Goal: Task Accomplishment & Management: Manage account settings

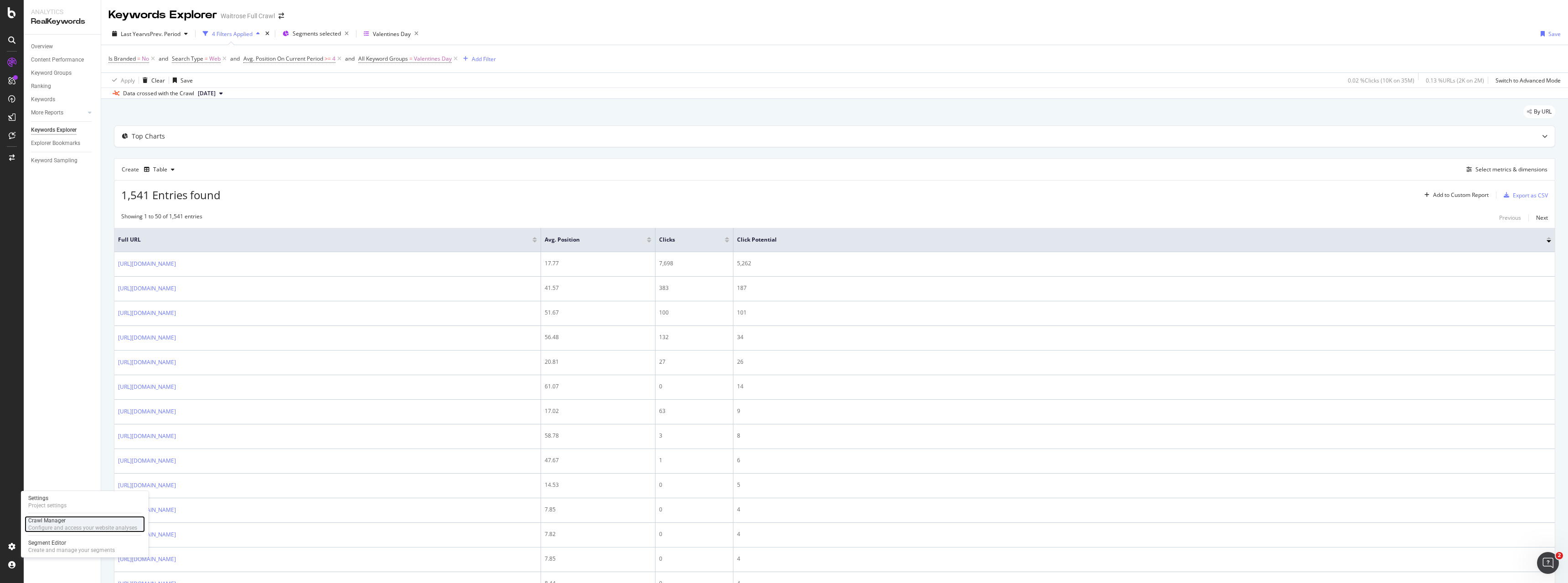
click at [44, 530] on div "Configure and access your website analyses" at bounding box center [82, 528] width 109 height 7
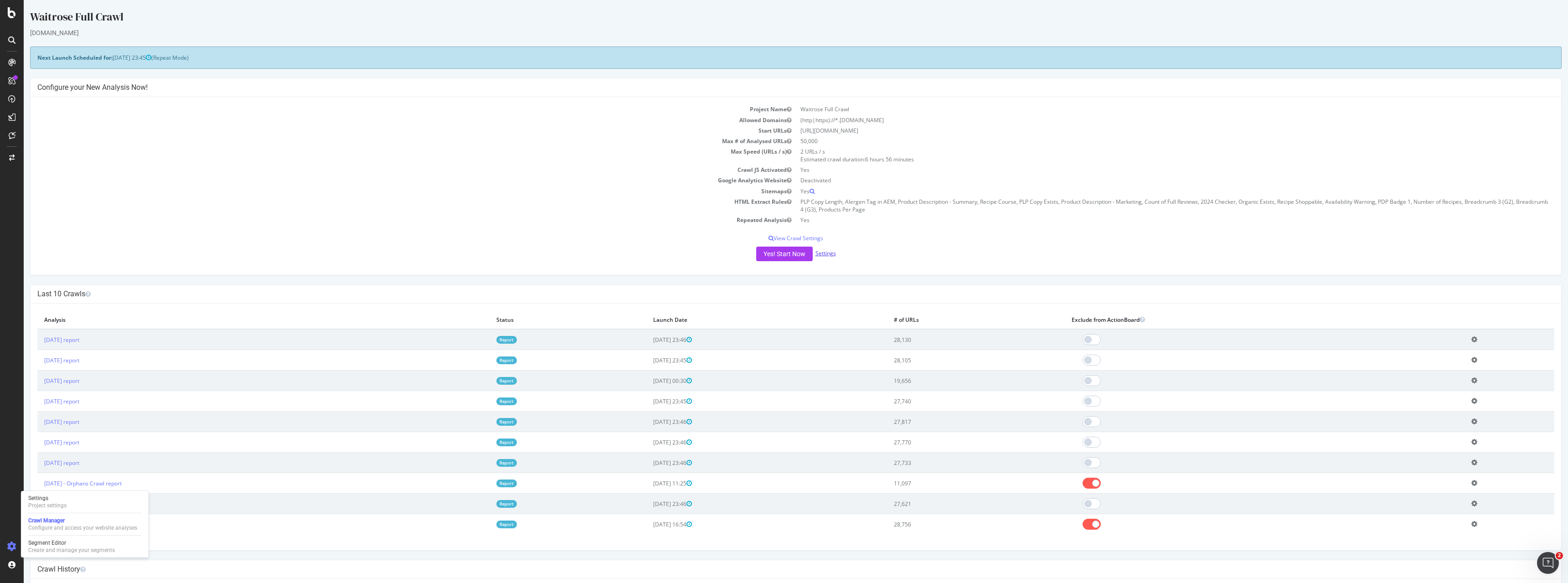
click at [825, 251] on link "Settings" at bounding box center [826, 253] width 20 height 8
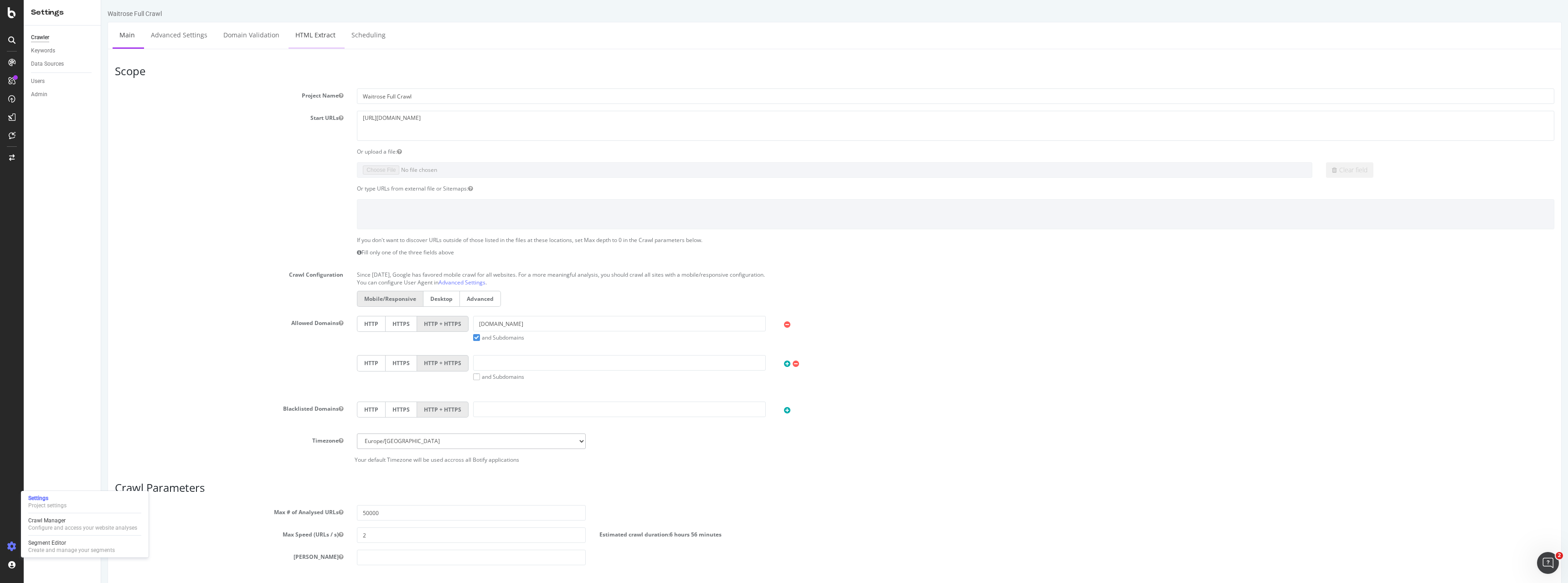
click at [313, 40] on link "HTML Extract" at bounding box center [316, 35] width 54 height 25
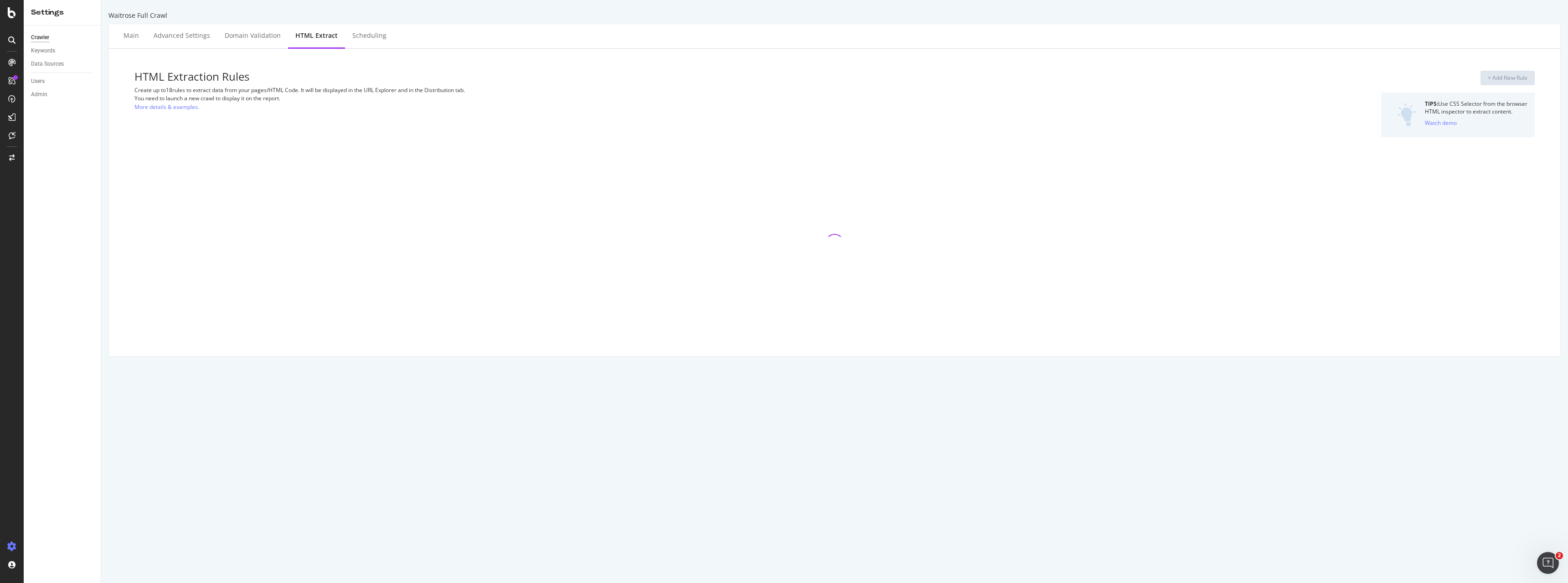
select select "html.length"
select select "exist"
select select "count"
select select "exist"
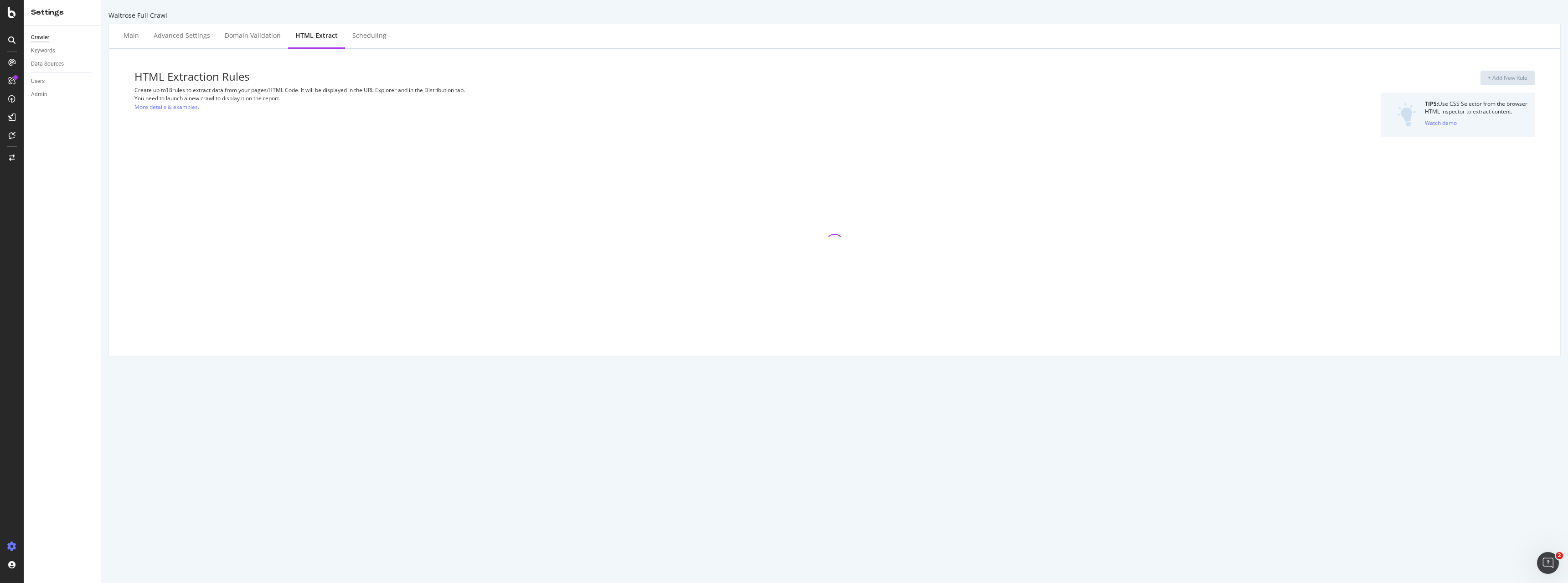
select select "count"
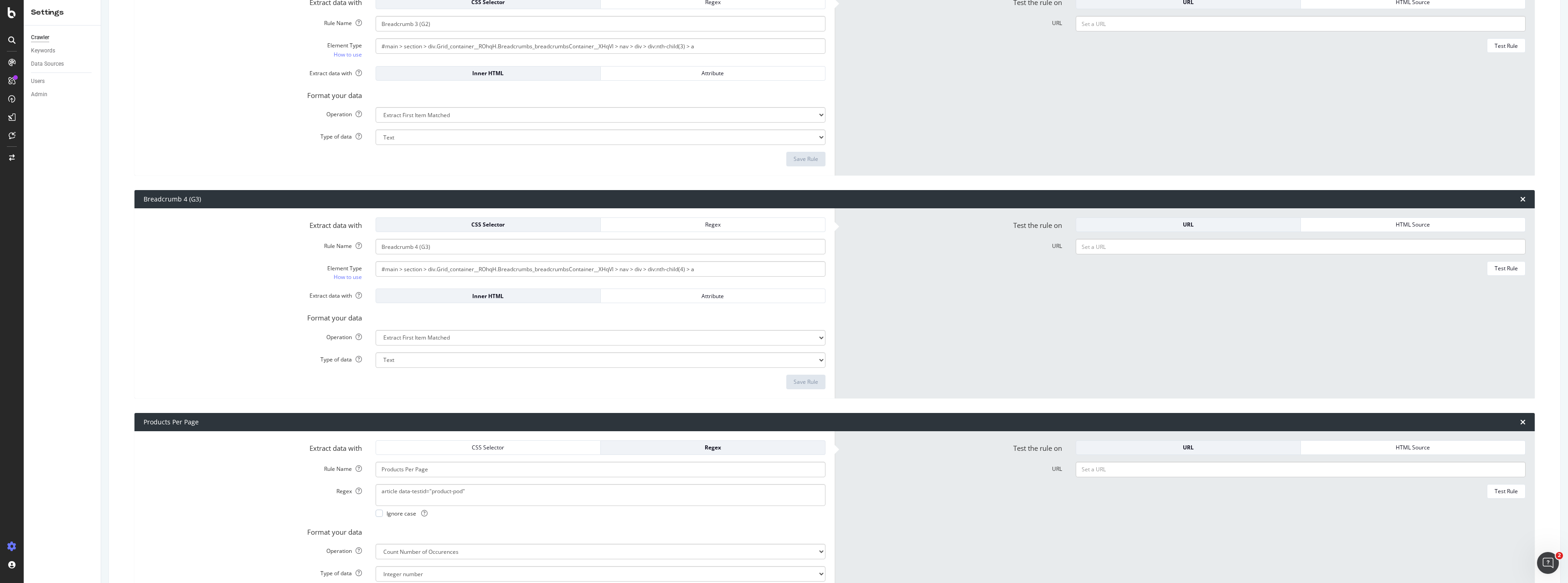
scroll to position [3146, 0]
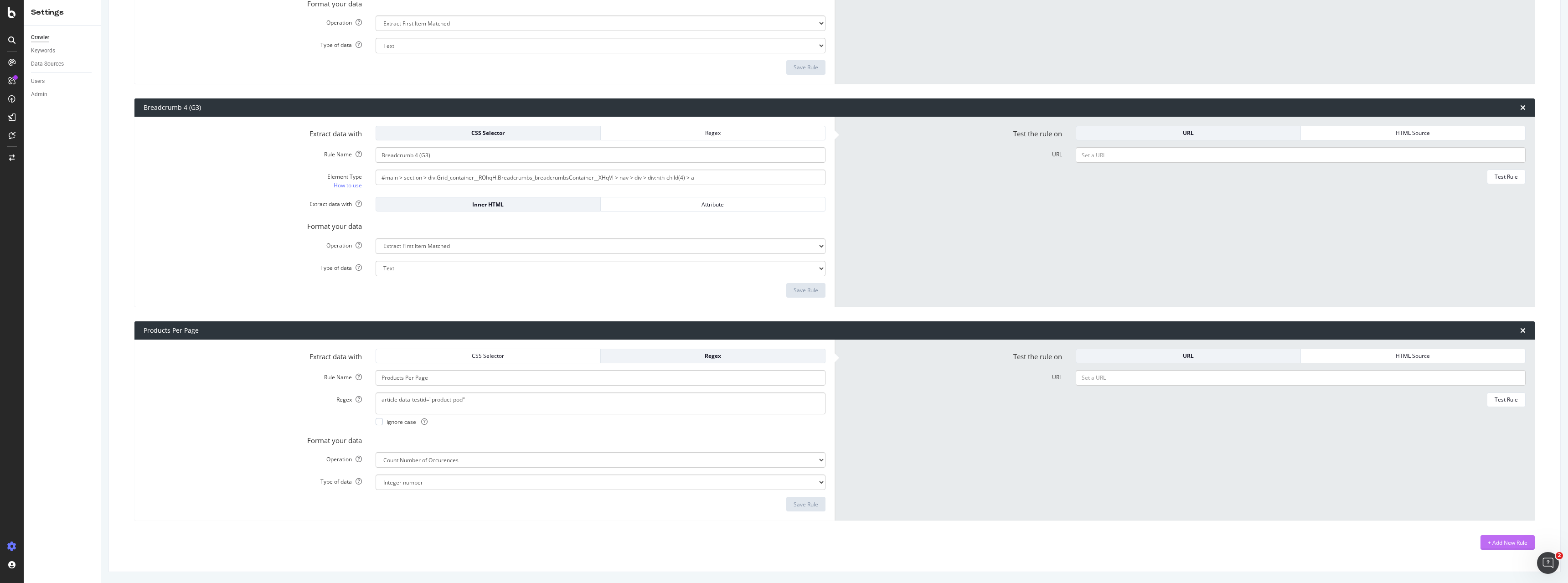
click at [1511, 546] on div "+ Add New Rule" at bounding box center [1508, 543] width 40 height 8
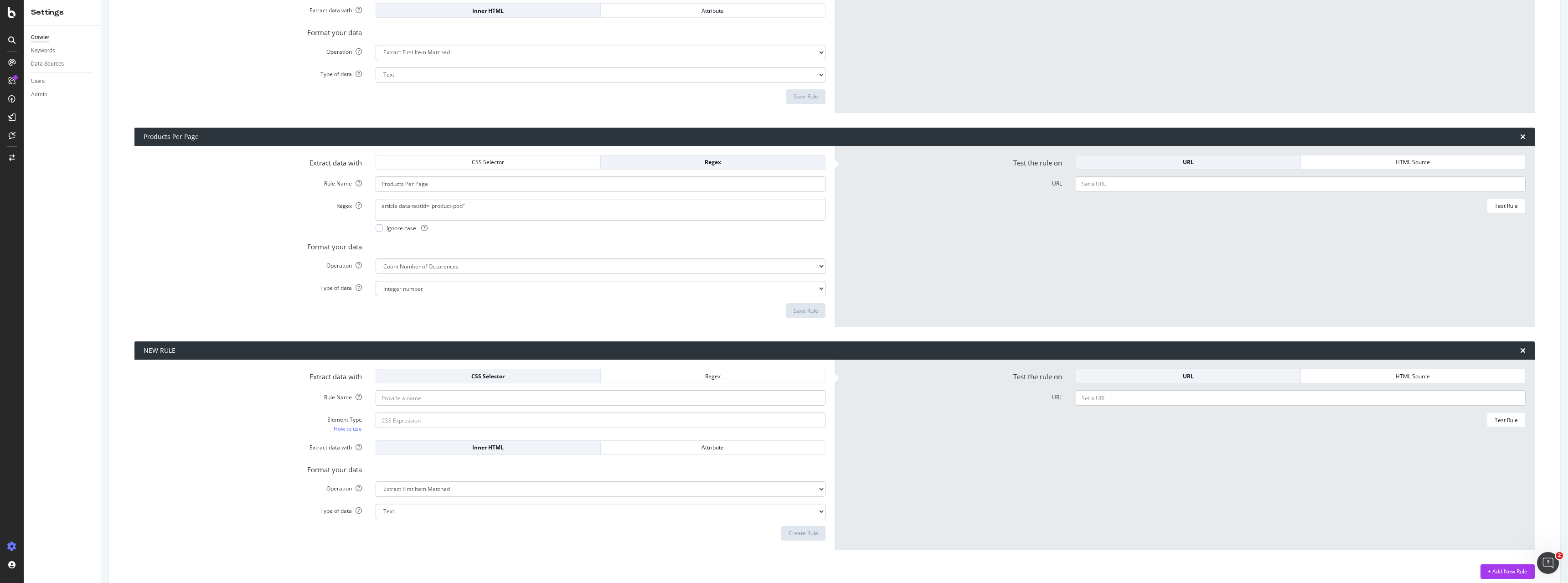
scroll to position [3351, 0]
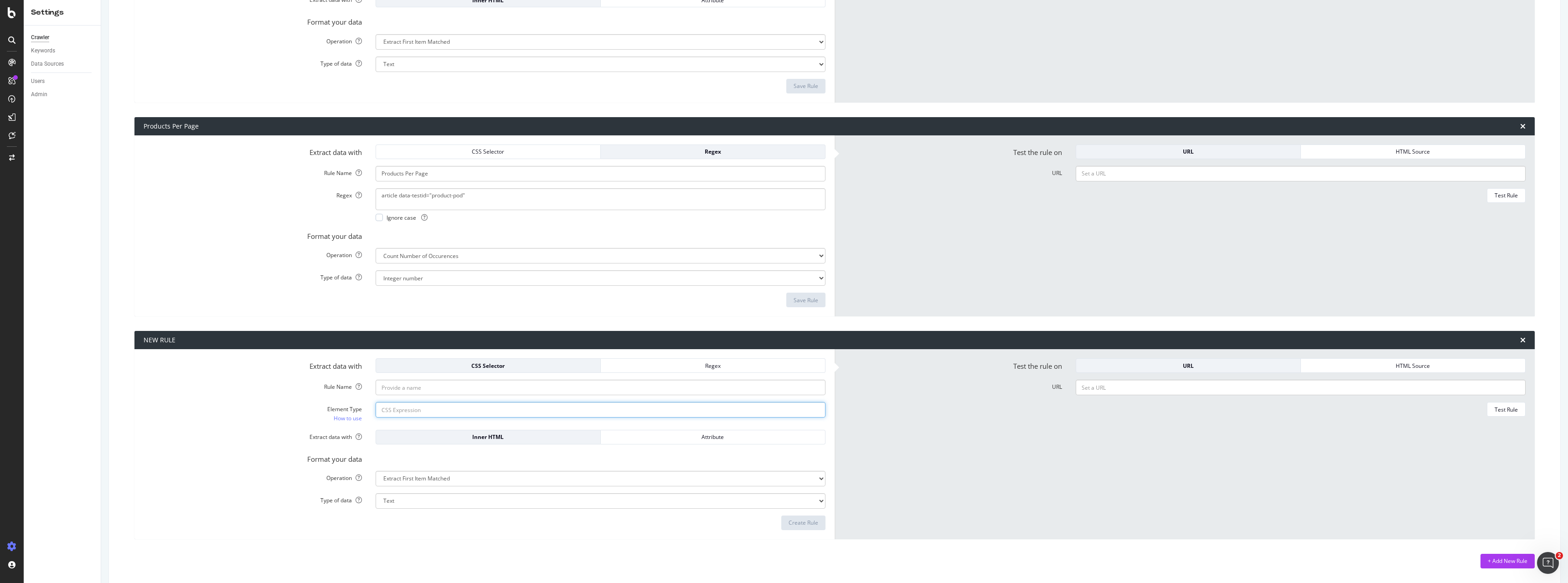
click at [413, 410] on input "Element Type How to use" at bounding box center [601, 410] width 450 height 16
paste input "#main > section > div.Grid_container__ROhqH.ProductContent_productContent__PV1n…"
type input "#main > section > div.Grid_container__ROhqH.ProductContent_productContent__PV1n…"
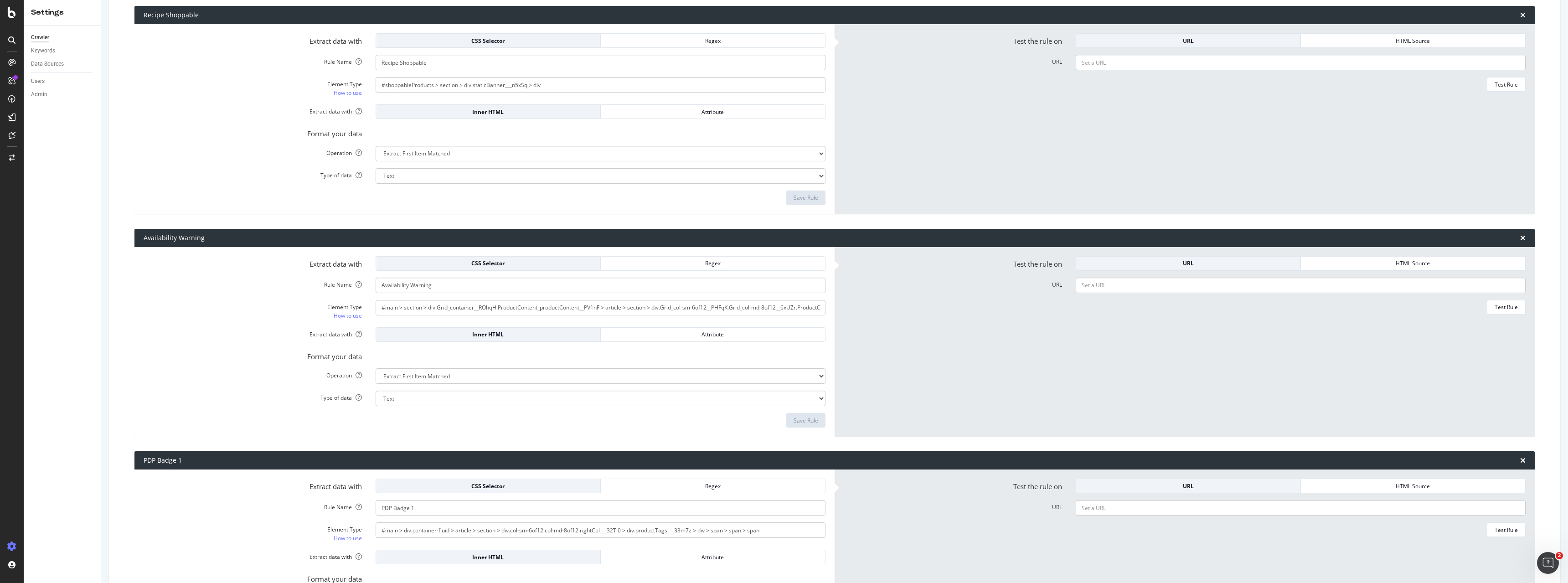
scroll to position [2120, 0]
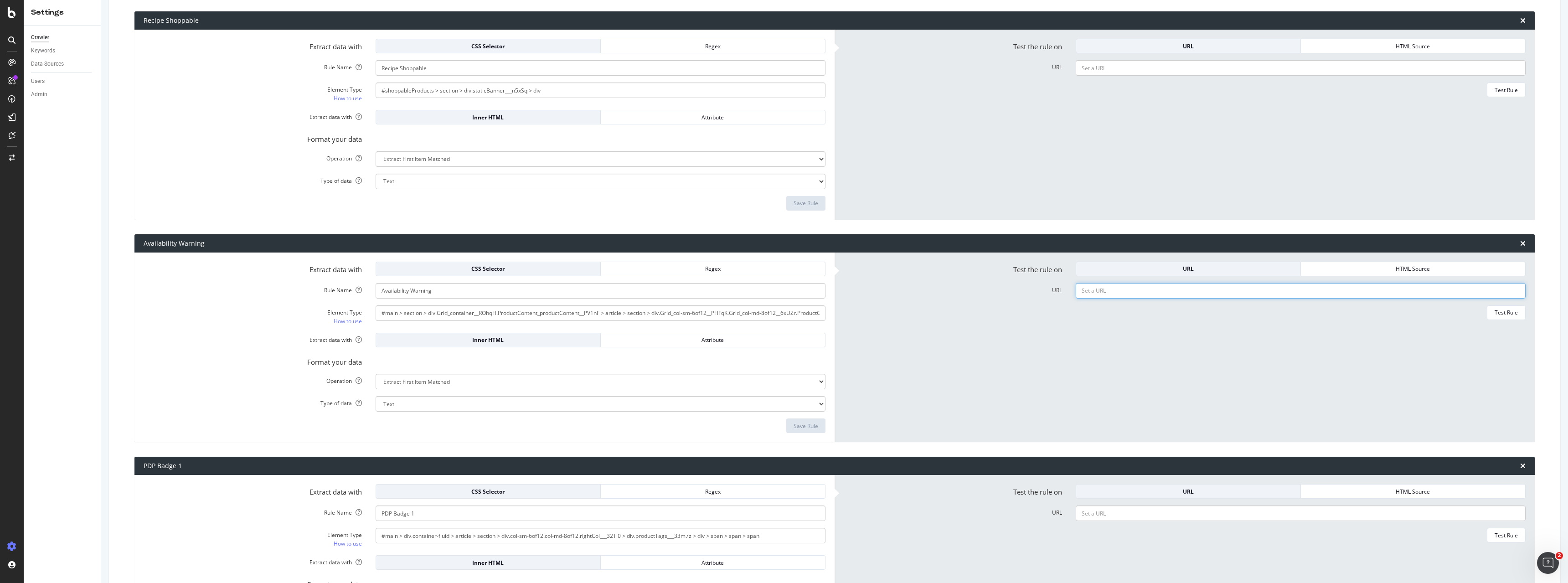
click at [1116, 287] on input "URL" at bounding box center [1301, 291] width 450 height 16
paste input "[URL][DOMAIN_NAME]"
type input "[URL][DOMAIN_NAME]"
click at [1502, 313] on div "Test Rule" at bounding box center [1506, 313] width 23 height 8
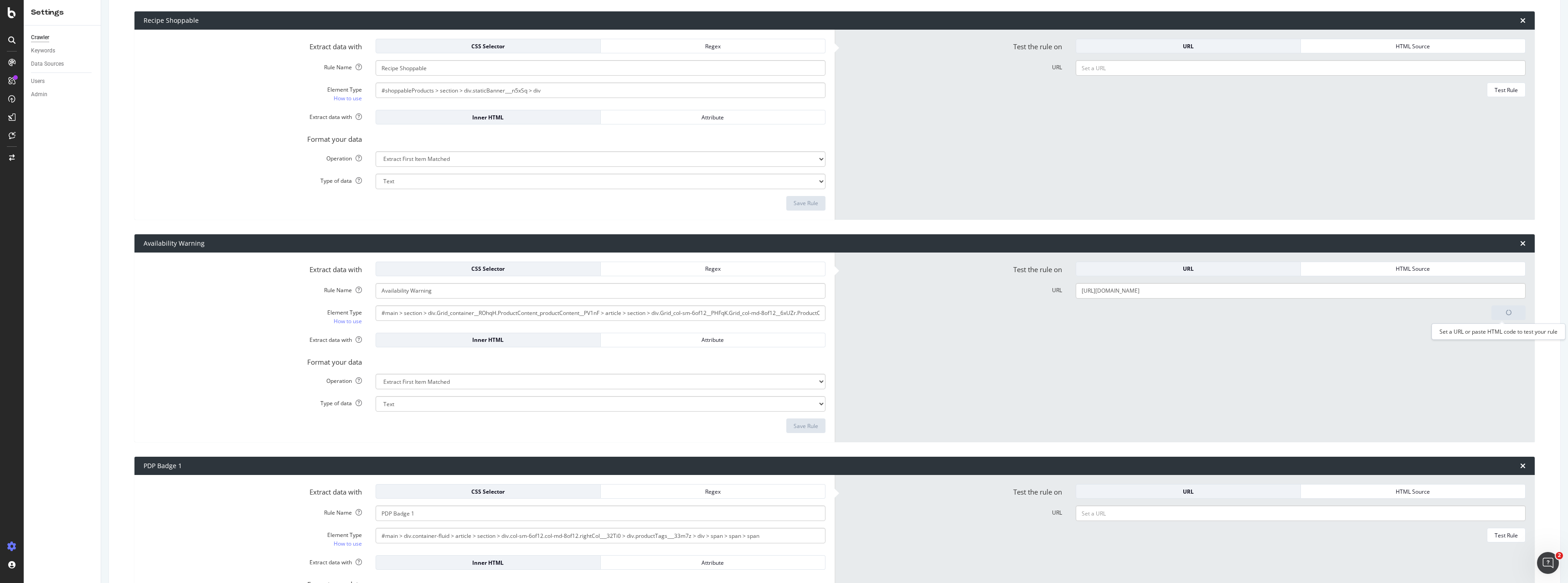
scroll to position [0, 0]
click at [1400, 289] on input "[URL][DOMAIN_NAME]" at bounding box center [1301, 291] width 450 height 16
paste input "[URL][DOMAIN_NAME]"
type input "[URL][DOMAIN_NAME]"
click at [1494, 429] on div "Test Again" at bounding box center [1505, 426] width 27 height 8
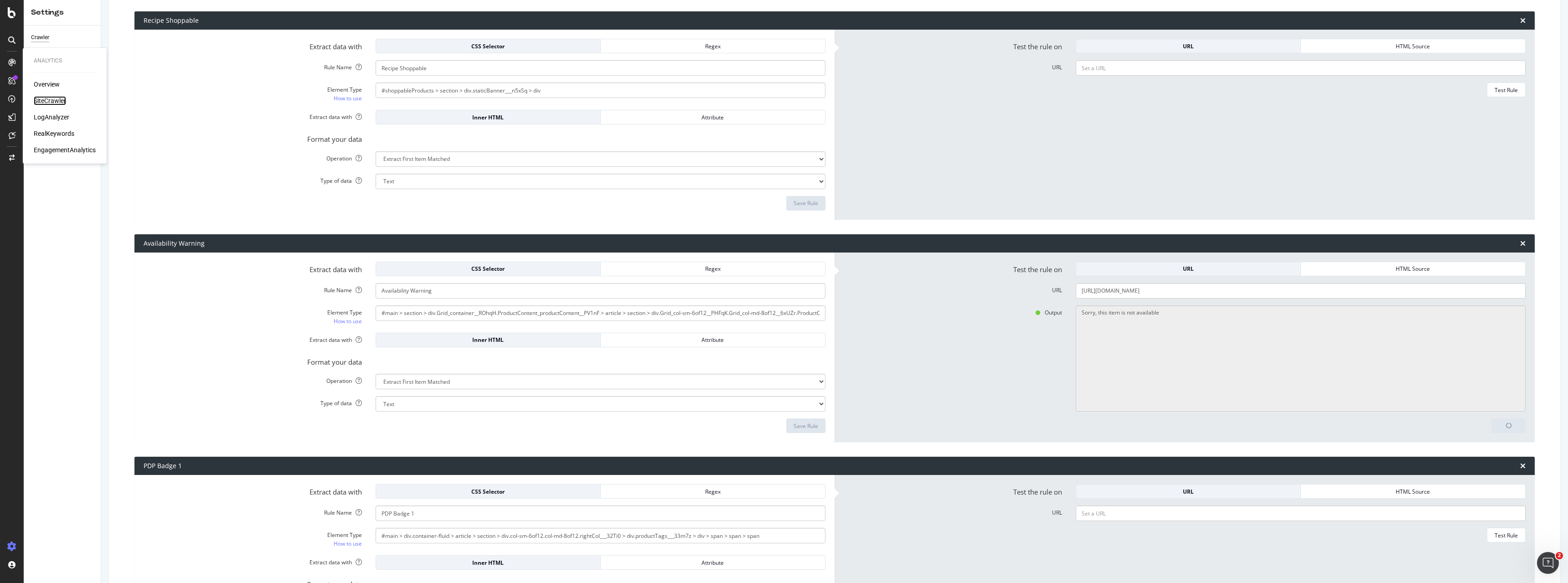
click at [47, 98] on div "SiteCrawler" at bounding box center [49, 101] width 32 height 9
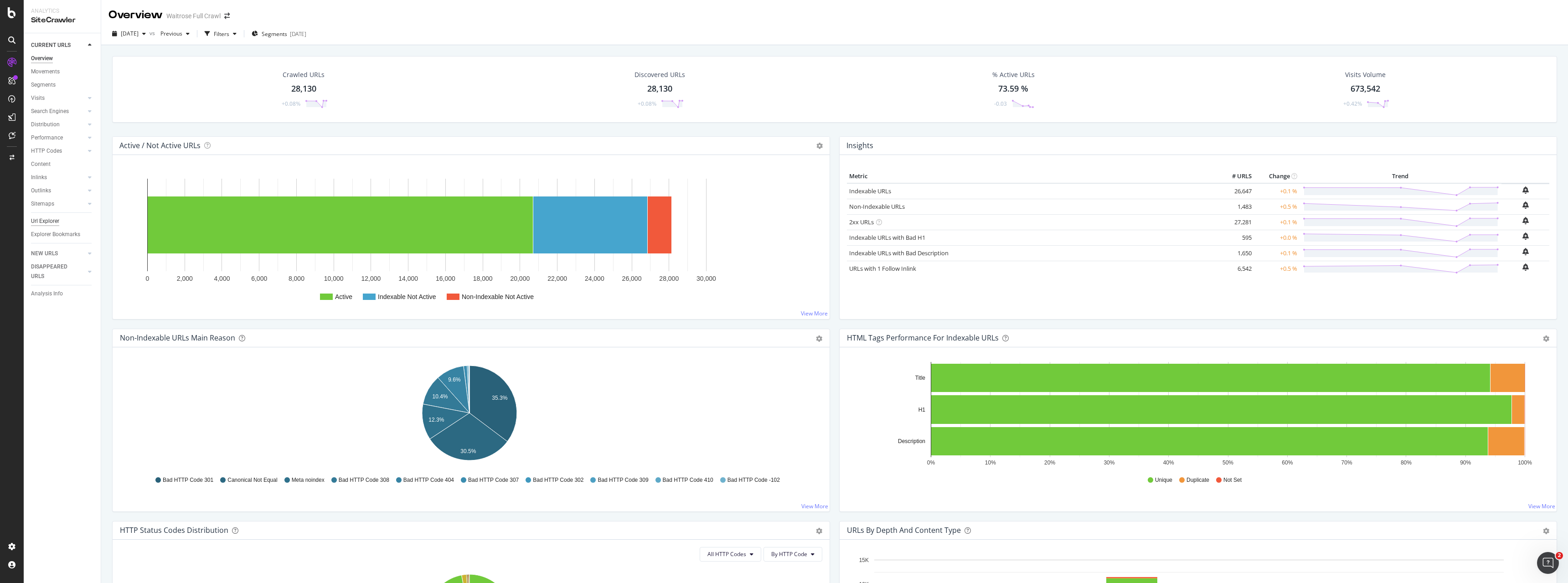
click at [36, 224] on div "Url Explorer" at bounding box center [45, 221] width 28 height 10
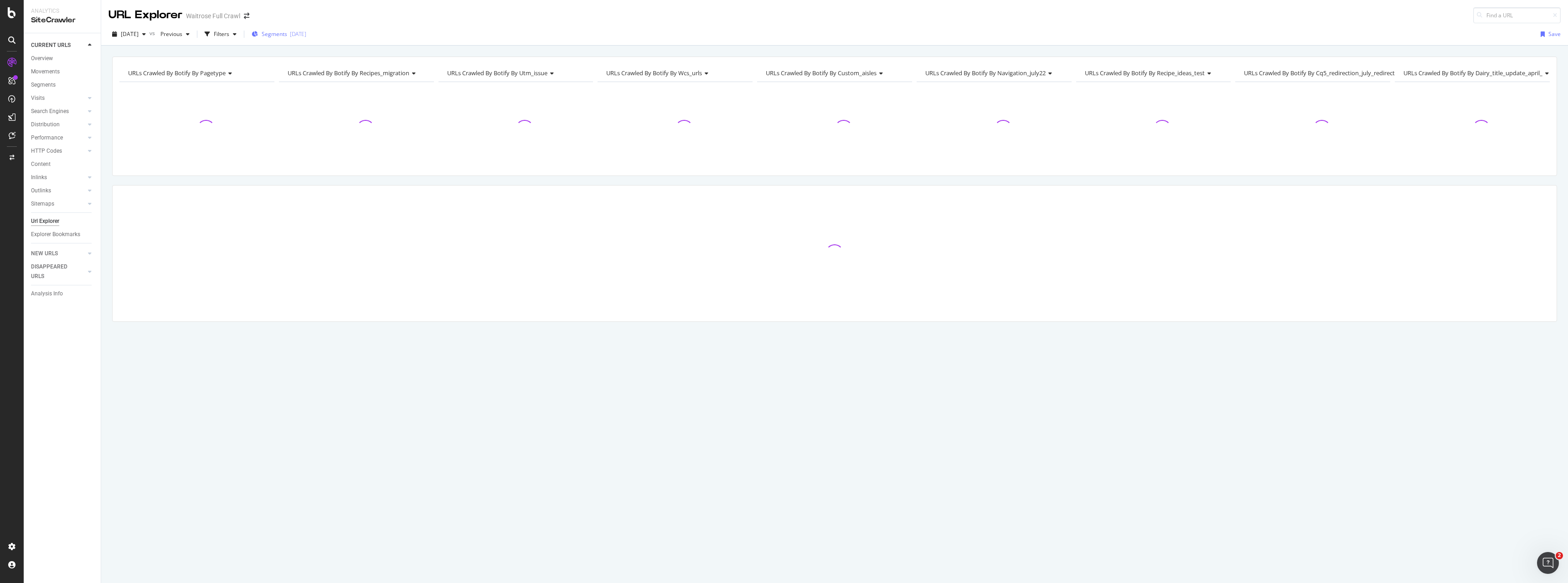
click at [295, 29] on div "Segments [DATE]" at bounding box center [279, 34] width 55 height 14
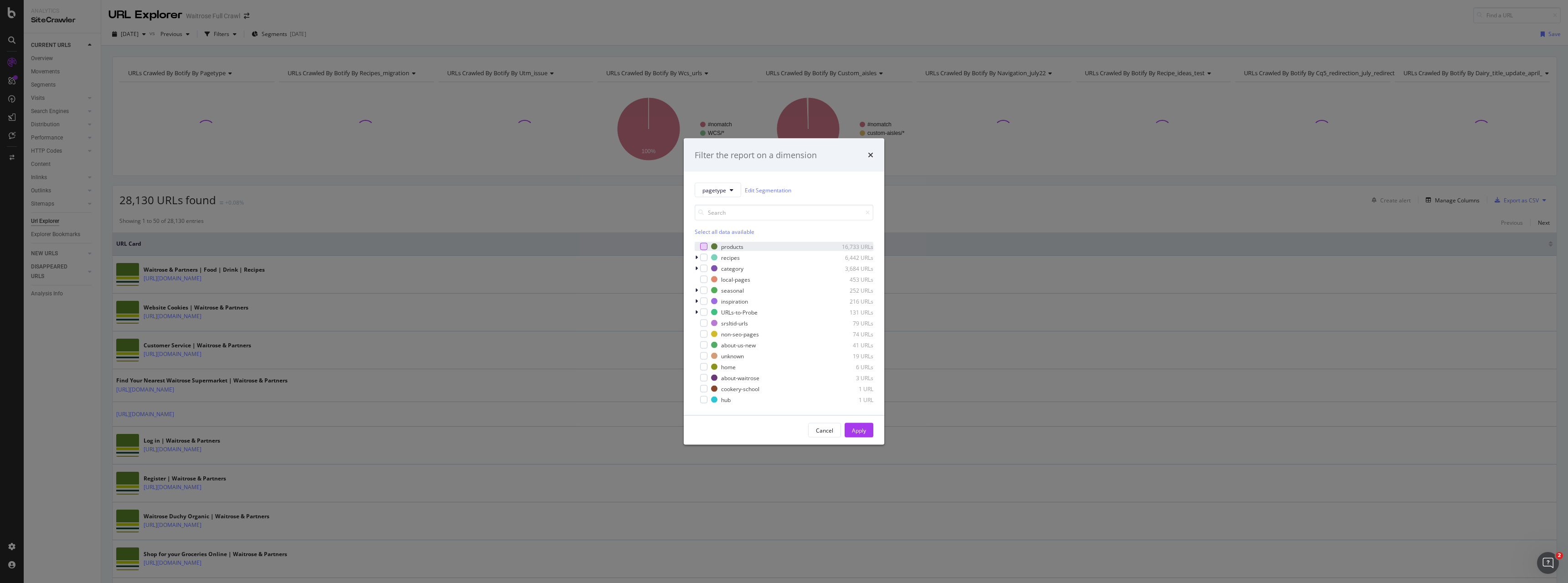
click at [702, 247] on div "modal" at bounding box center [704, 247] width 7 height 7
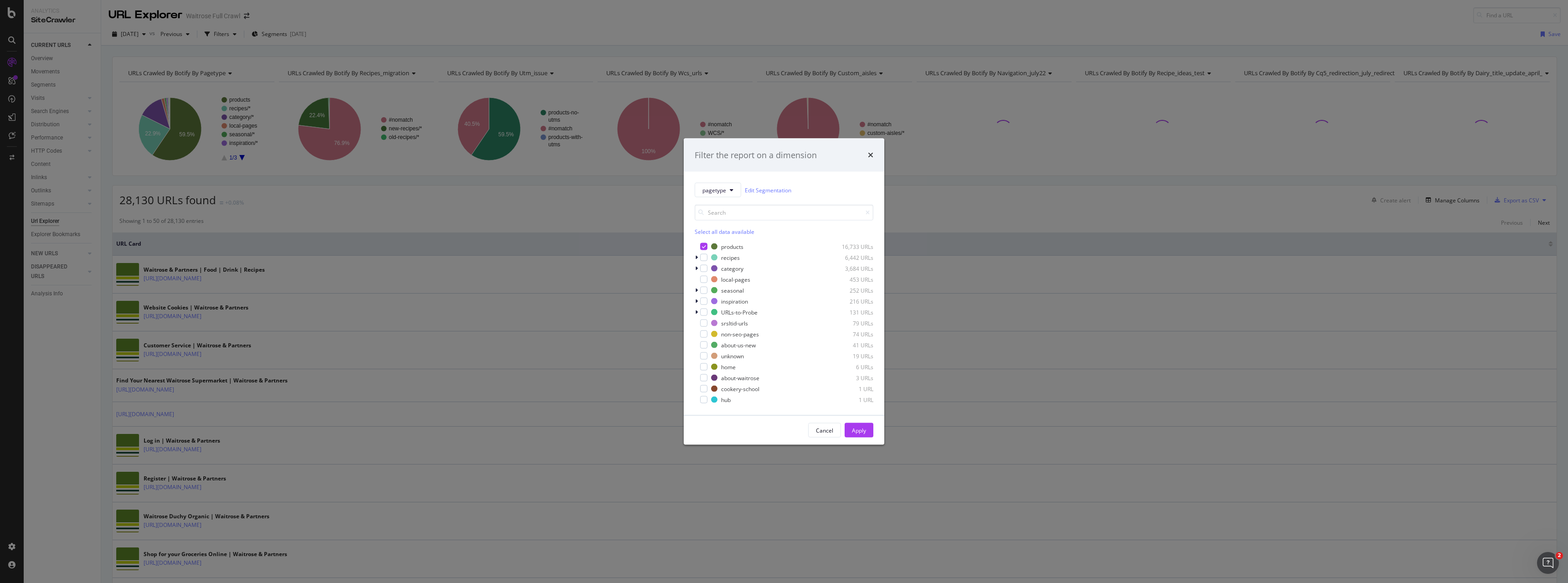
click at [860, 429] on div "Apply" at bounding box center [859, 430] width 14 height 8
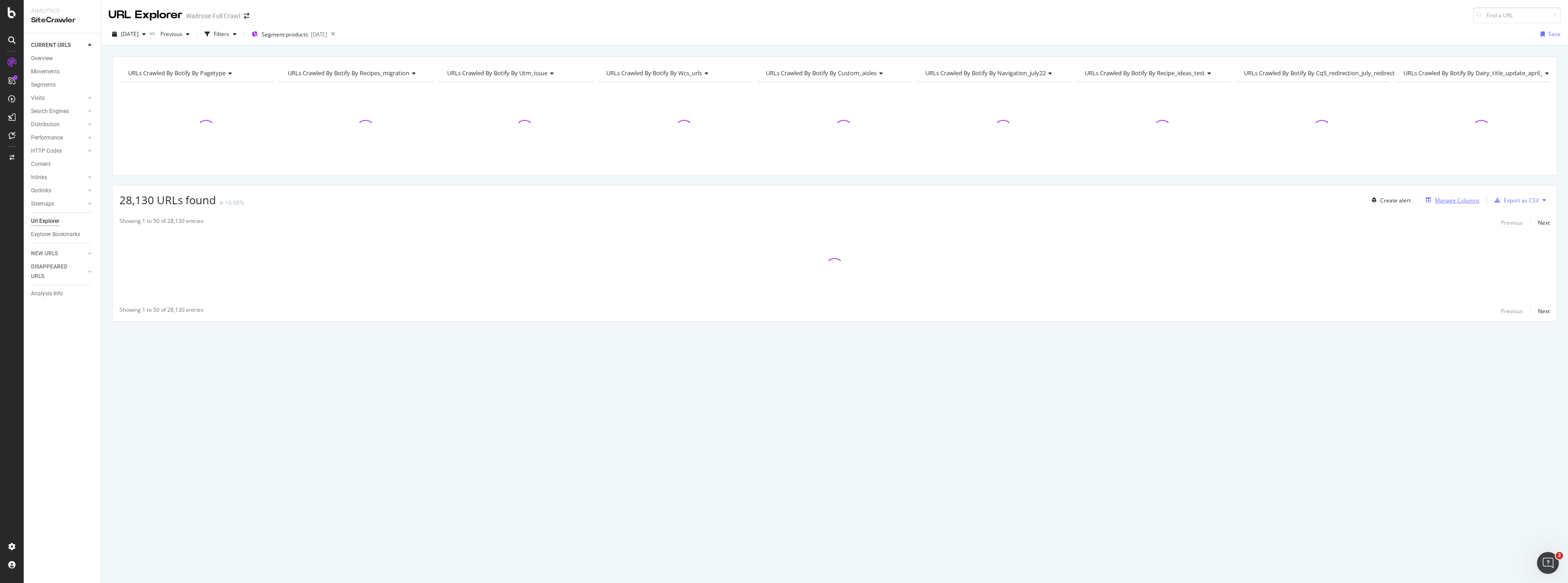
click at [1449, 198] on div "Manage Columns" at bounding box center [1457, 200] width 45 height 8
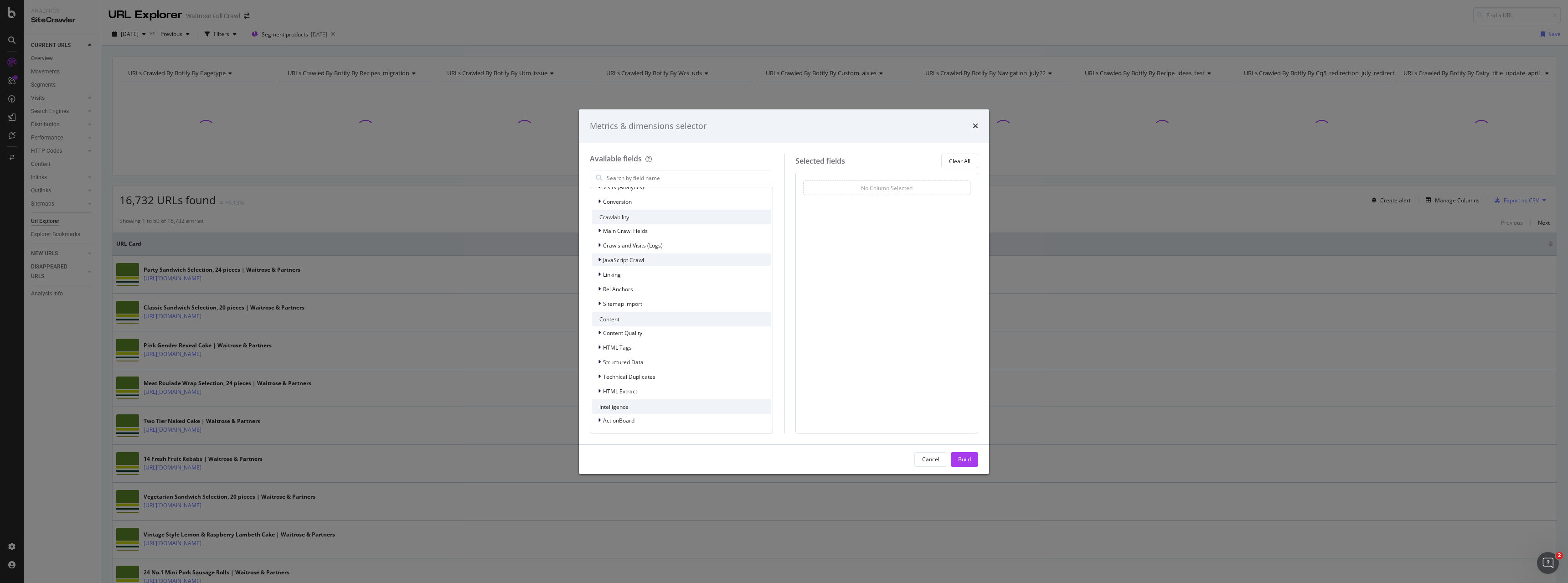
scroll to position [224, 0]
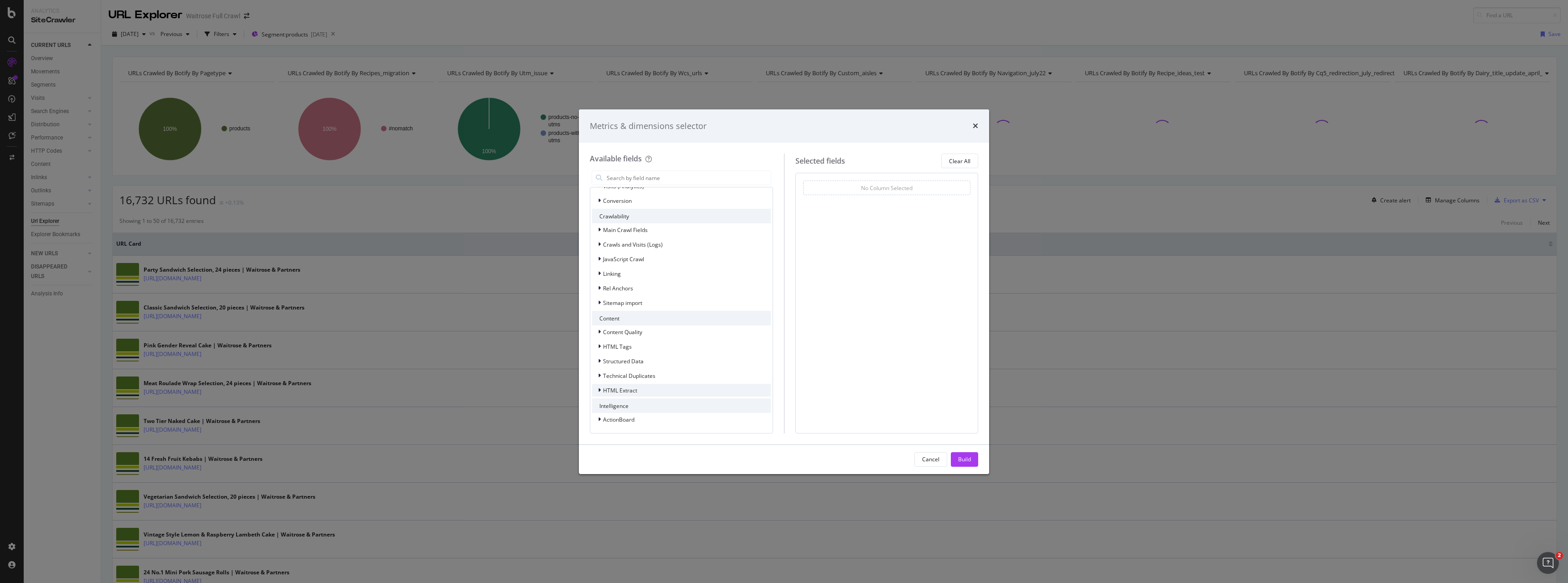
click at [620, 390] on span "HTML Extract" at bounding box center [620, 390] width 34 height 8
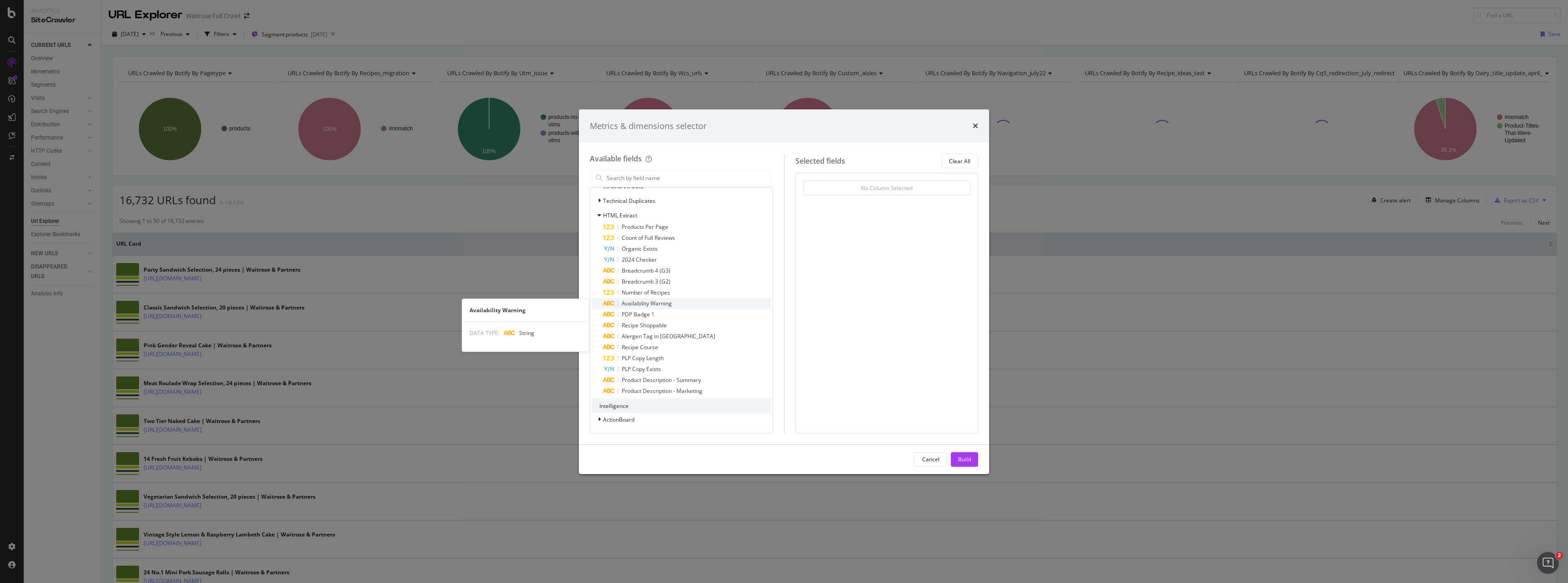
click at [641, 300] on span "Availability Warning" at bounding box center [647, 303] width 50 height 8
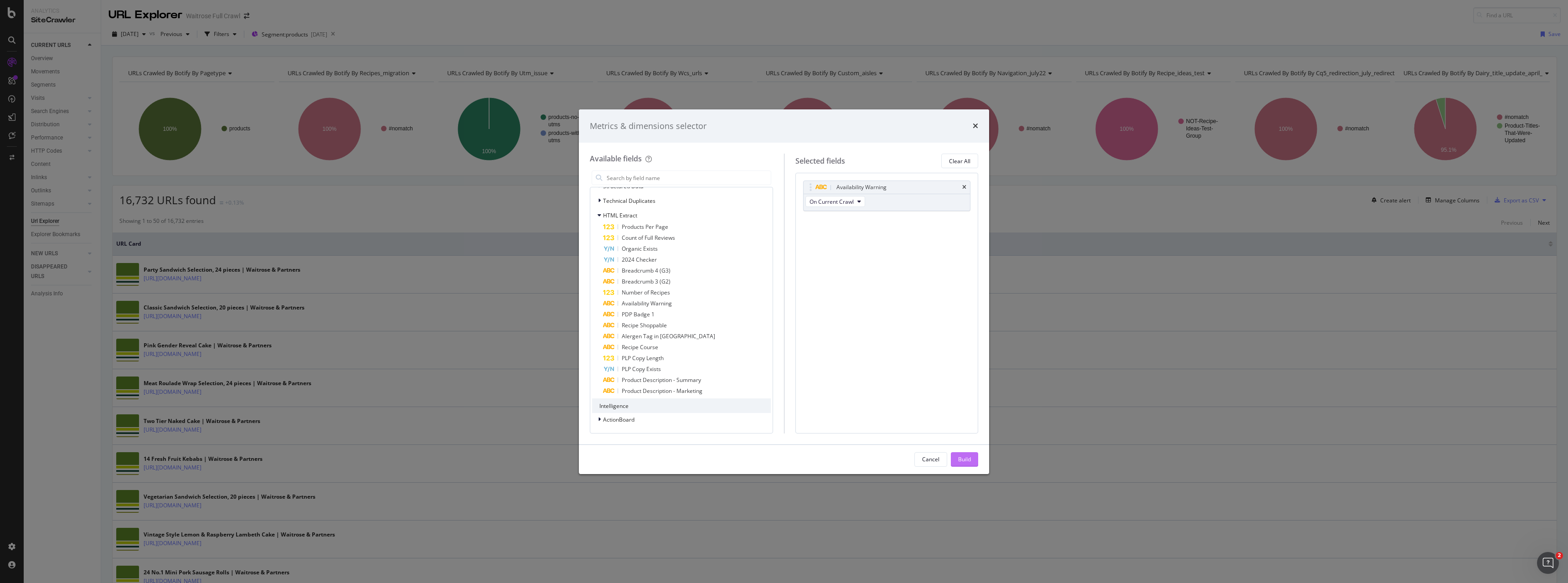
click at [961, 460] on div "Build" at bounding box center [964, 460] width 13 height 8
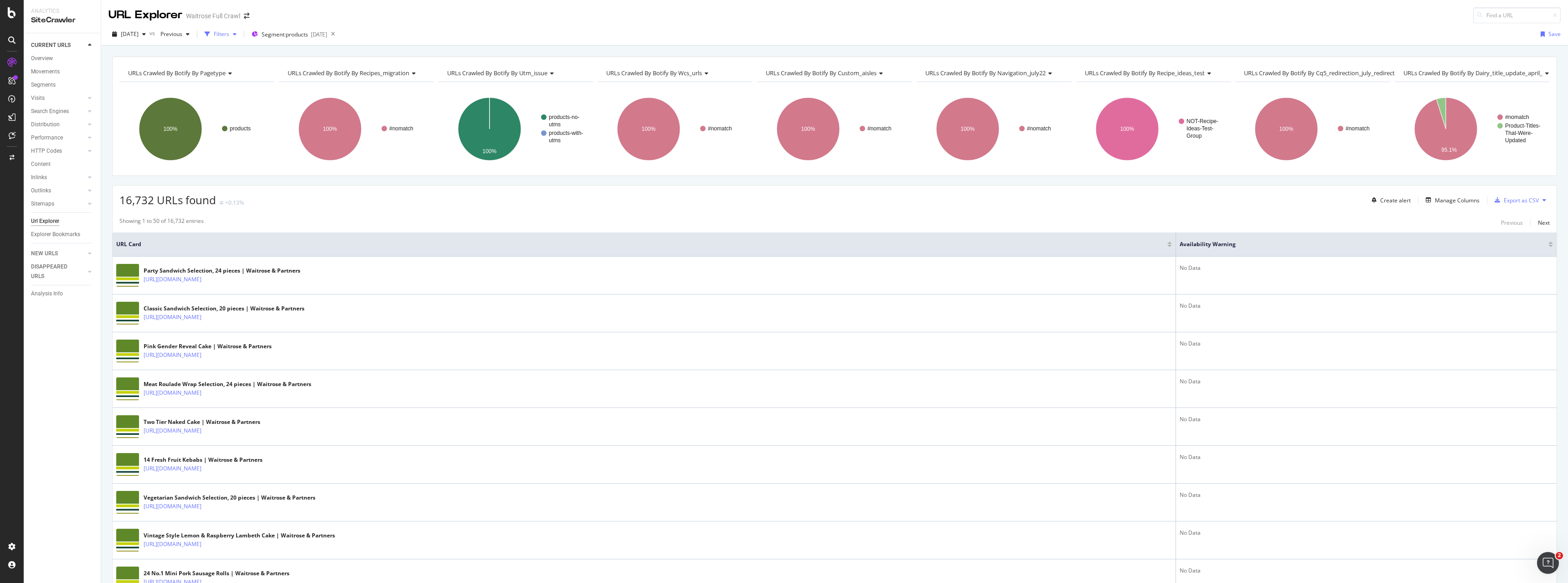
click at [229, 32] on div "Filters" at bounding box center [222, 34] width 16 height 8
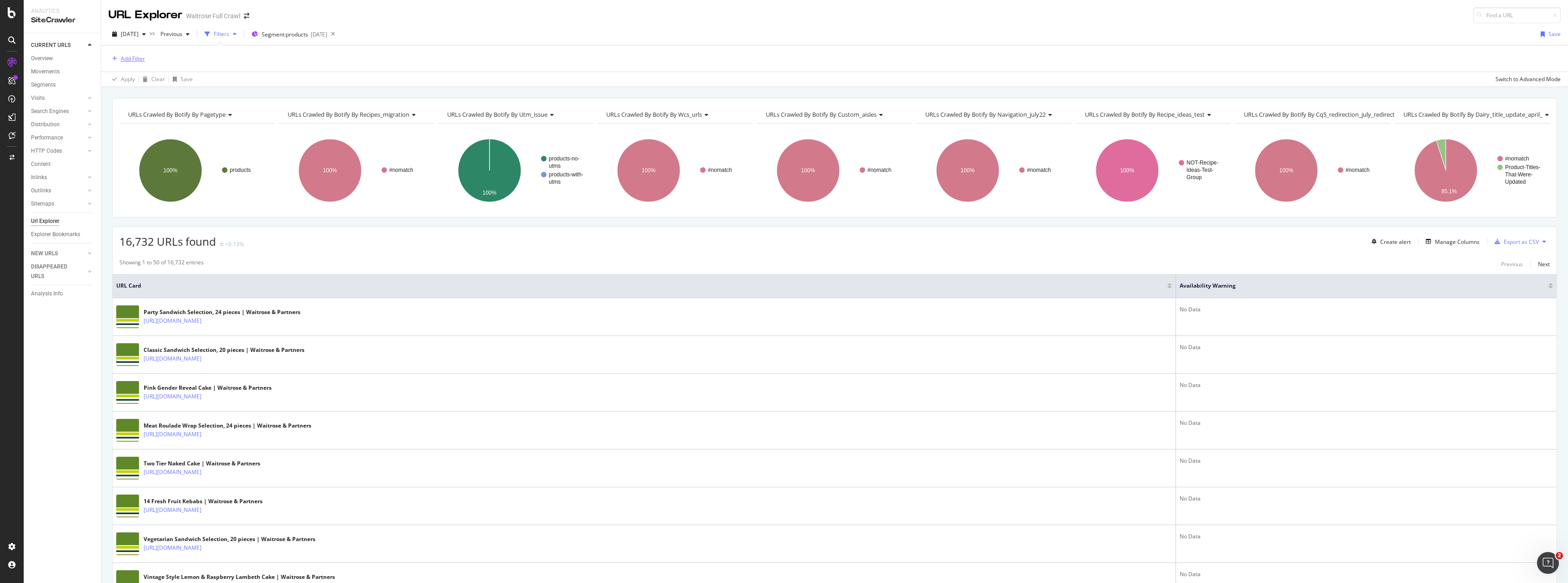
click at [135, 55] on div "Add Filter" at bounding box center [133, 59] width 24 height 8
click at [147, 197] on span "HTML Tags" at bounding box center [136, 195] width 29 height 8
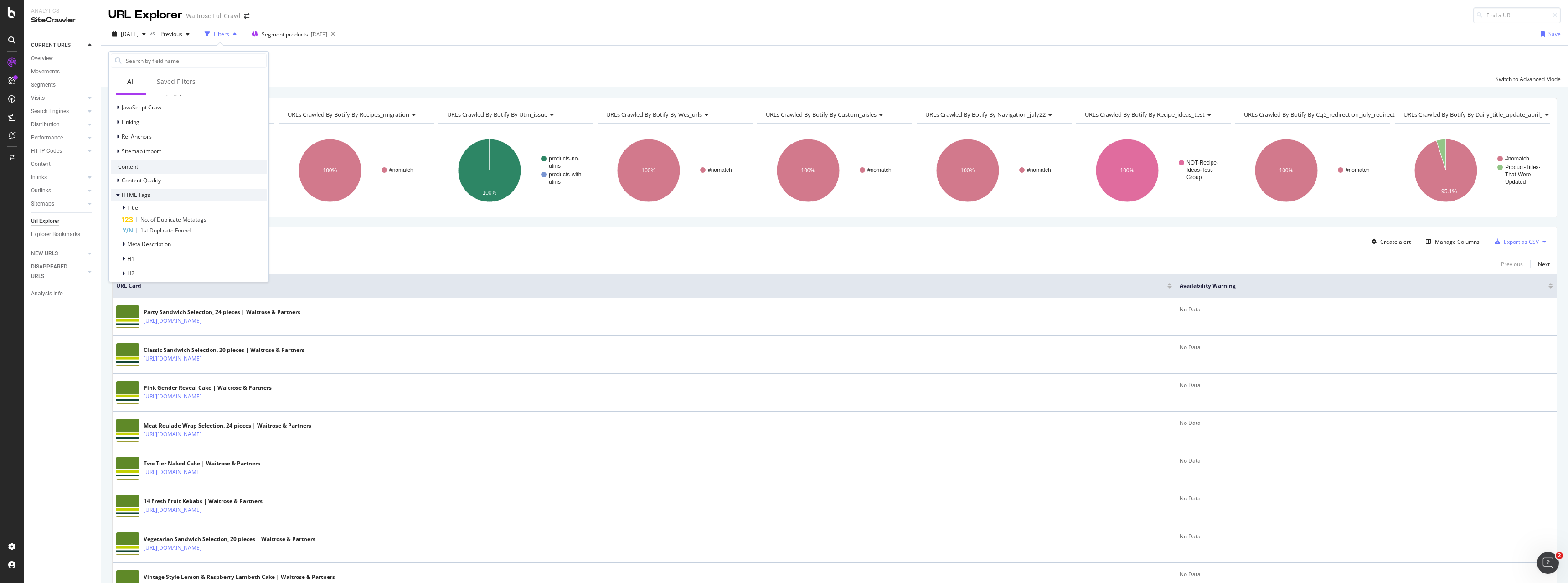
click at [147, 197] on span "HTML Tags" at bounding box center [136, 195] width 29 height 8
click at [147, 237] on span "HTML Extract" at bounding box center [139, 239] width 34 height 8
click at [166, 190] on span "Availability Warning" at bounding box center [166, 191] width 50 height 8
click at [144, 107] on input "text" at bounding box center [166, 113] width 100 height 15
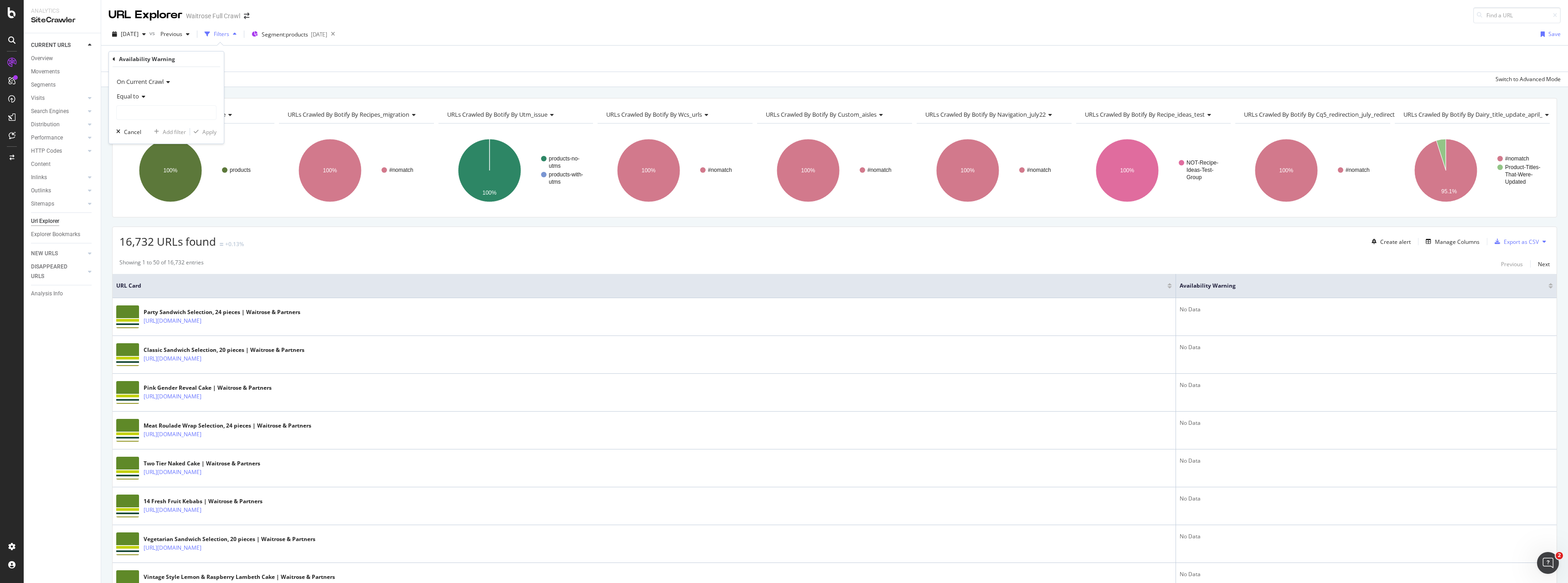
click at [133, 96] on span "Equal to" at bounding box center [128, 96] width 22 height 8
click at [134, 97] on span "Equal to" at bounding box center [128, 96] width 22 height 8
click at [160, 128] on div "Not equal to" at bounding box center [167, 127] width 98 height 12
click at [154, 117] on input "text" at bounding box center [166, 113] width 100 height 15
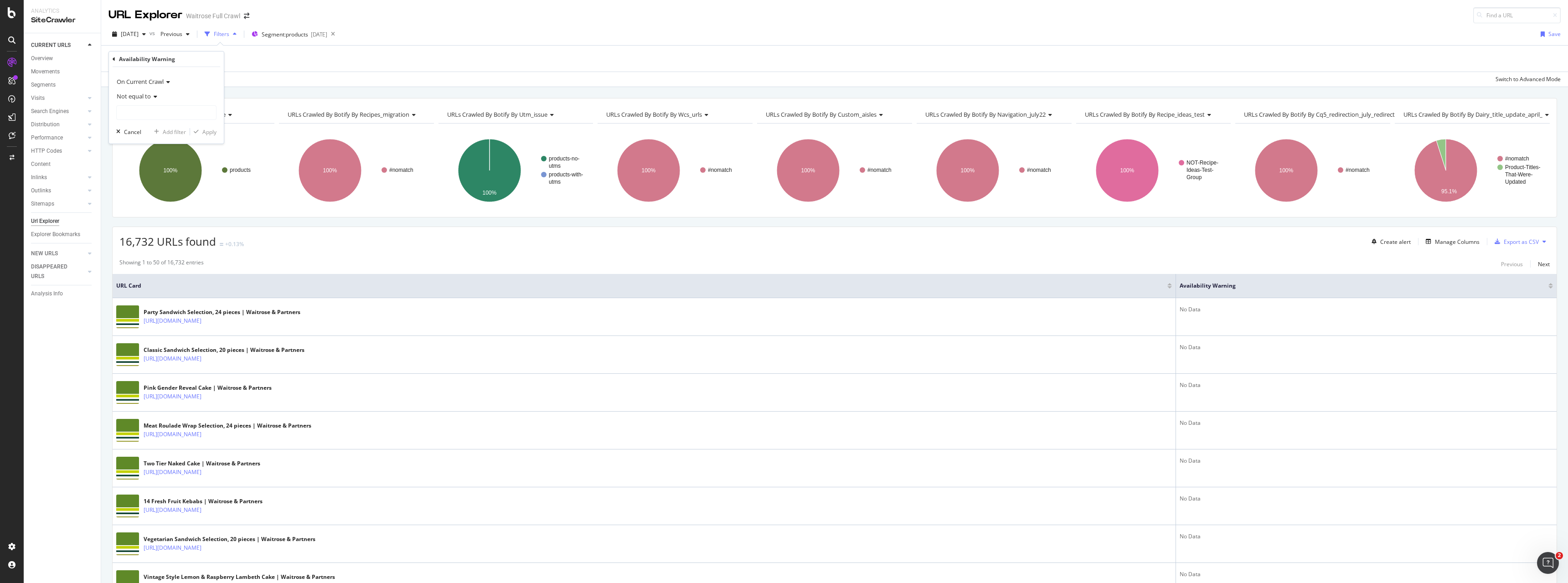
click at [132, 97] on span "Not equal to" at bounding box center [134, 96] width 34 height 8
click at [148, 184] on div "Contains" at bounding box center [167, 186] width 98 height 12
click at [145, 116] on input "text" at bounding box center [166, 113] width 100 height 15
type input "available"
click at [204, 133] on div "Apply" at bounding box center [209, 132] width 14 height 8
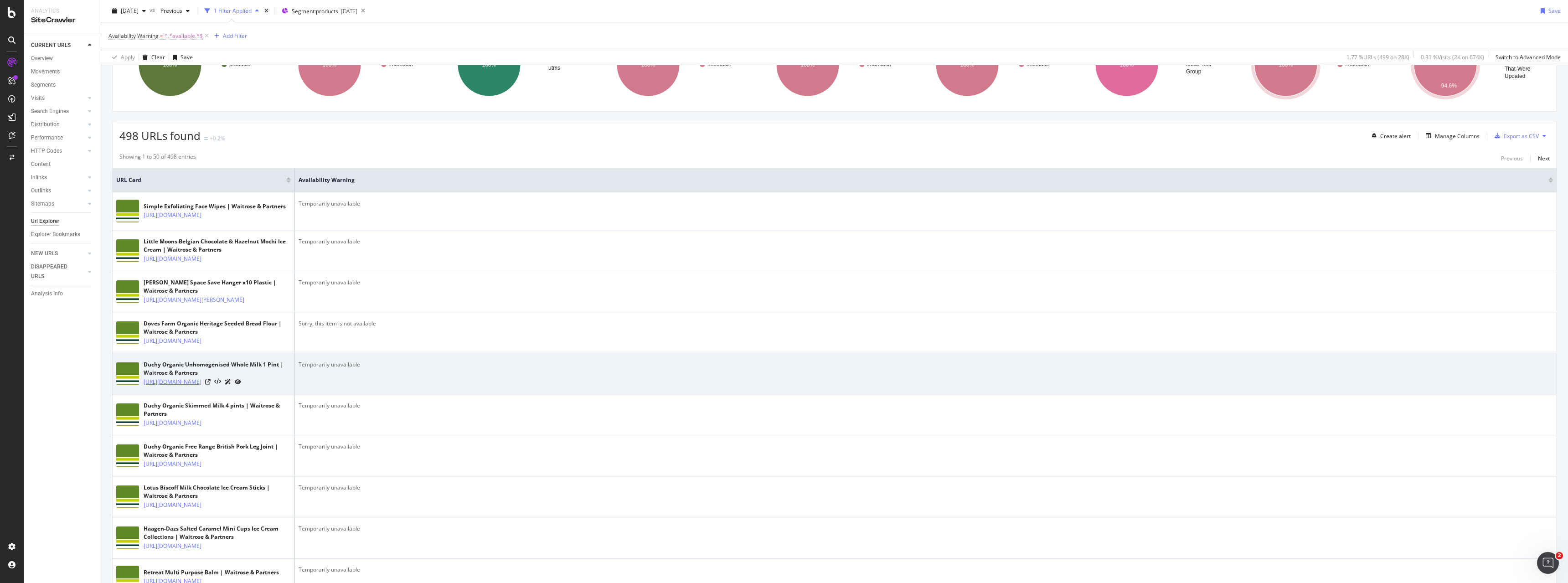
scroll to position [106, 0]
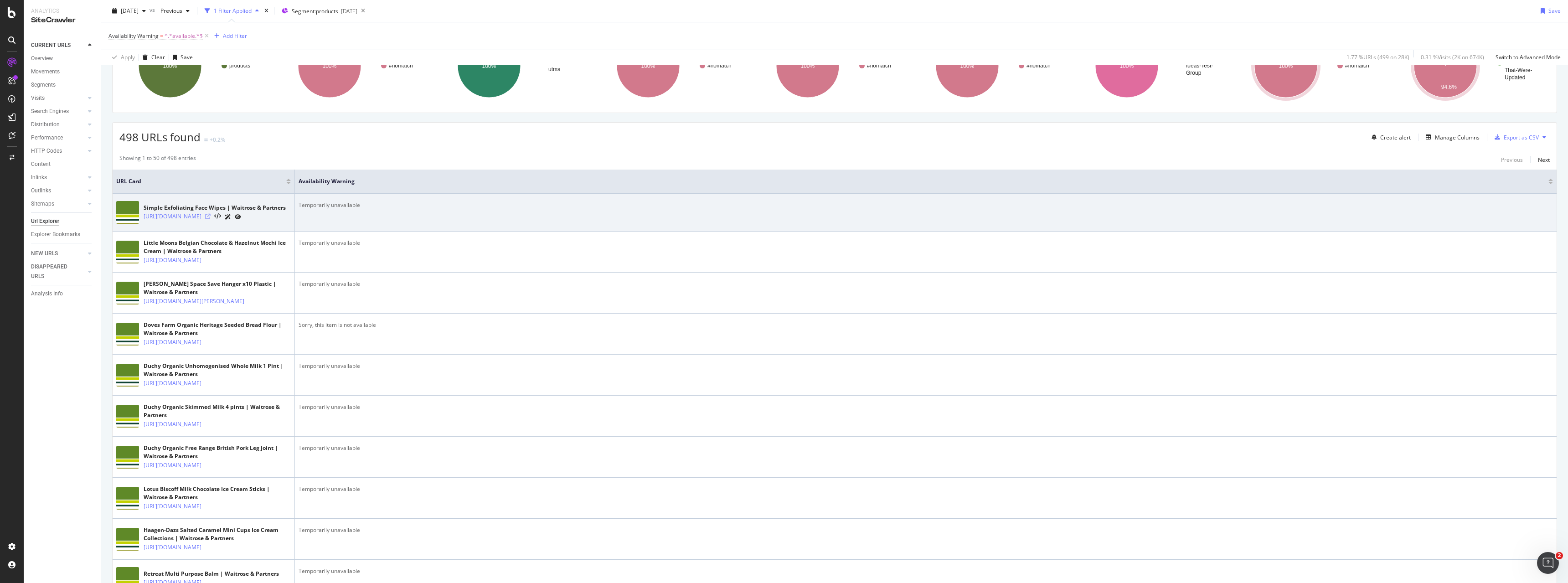
click at [210, 220] on icon at bounding box center [208, 216] width 5 height 5
